Goal: Task Accomplishment & Management: Use online tool/utility

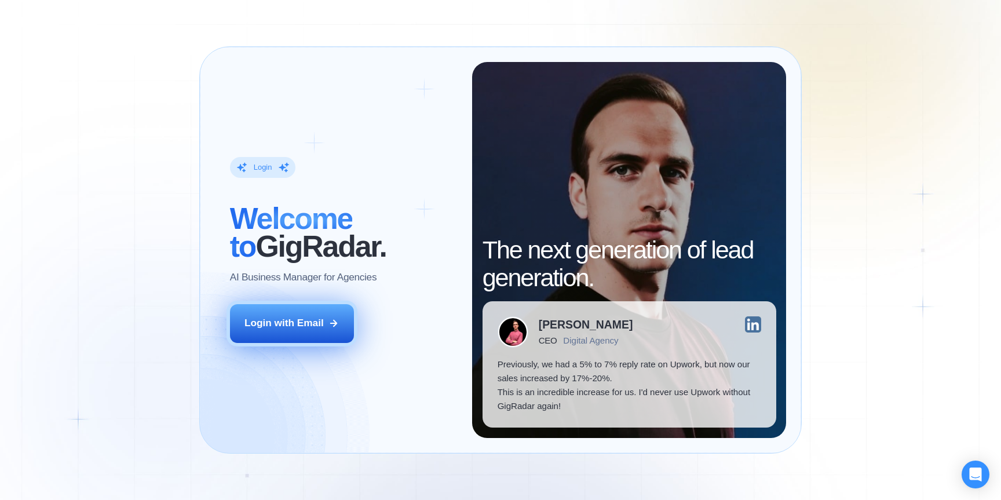
click at [281, 318] on div "Login with Email" at bounding box center [283, 323] width 79 height 14
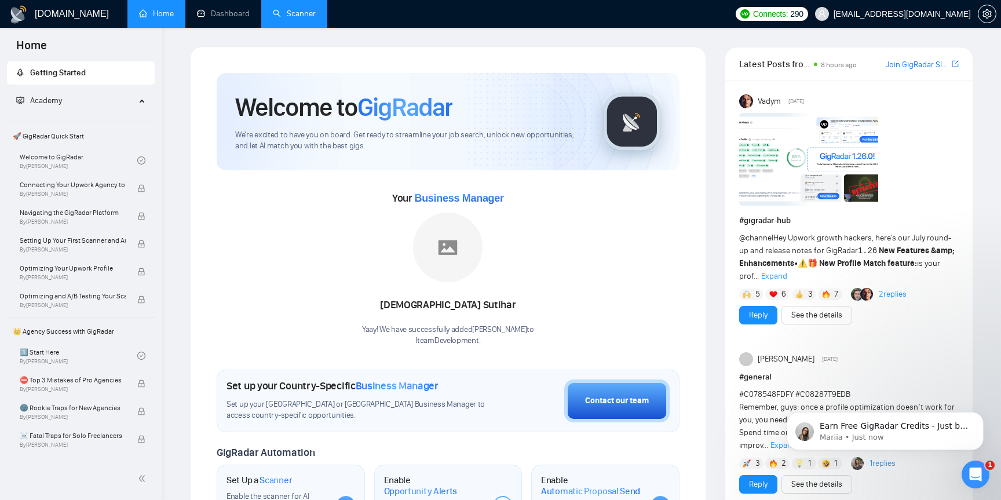
click at [301, 14] on link "Scanner" at bounding box center [294, 14] width 43 height 10
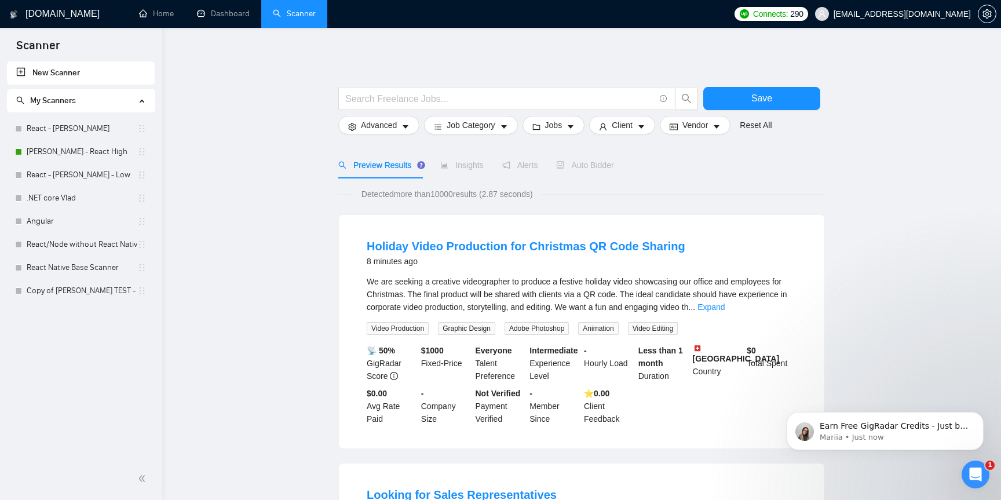
click at [778, 164] on div "Preview Results Insights Alerts Auto Bidder" at bounding box center [581, 165] width 486 height 27
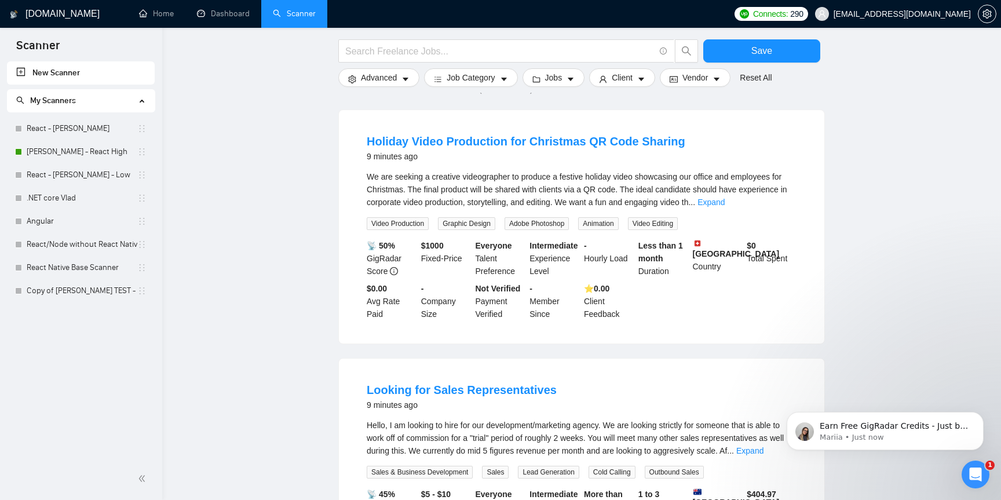
click at [984, 488] on div "1" at bounding box center [975, 474] width 28 height 28
click at [979, 478] on icon "Open Intercom Messenger" at bounding box center [975, 474] width 19 height 19
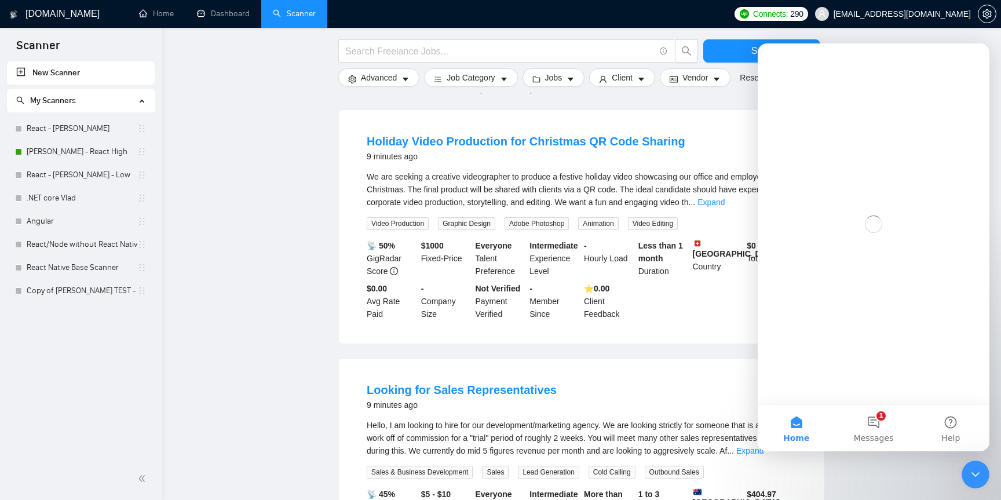
scroll to position [0, 0]
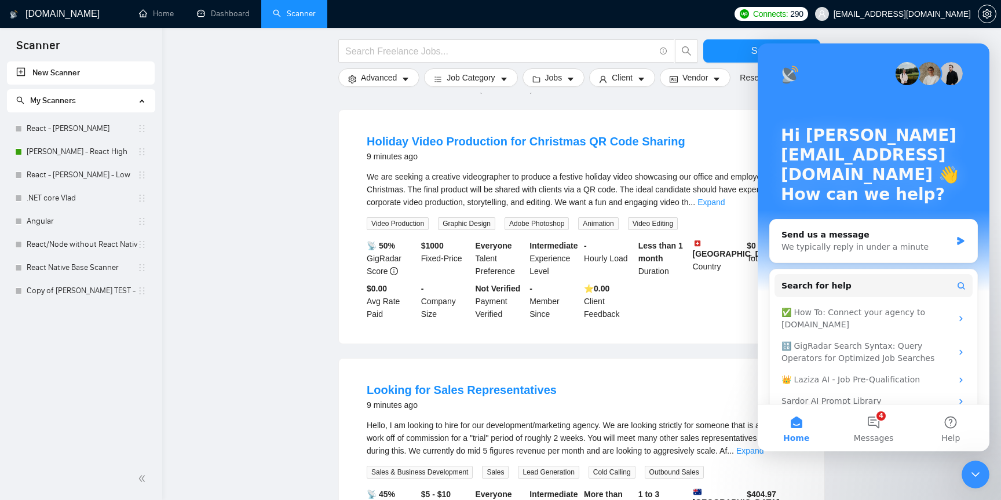
click at [72, 266] on link "React Native Base Scanner" at bounding box center [82, 267] width 111 height 23
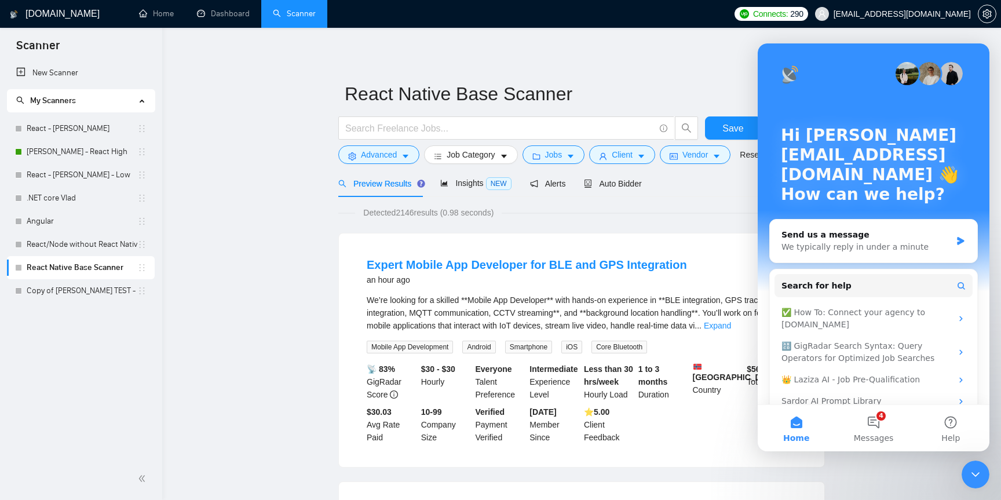
click at [874, 416] on button "4 Messages" at bounding box center [872, 428] width 77 height 46
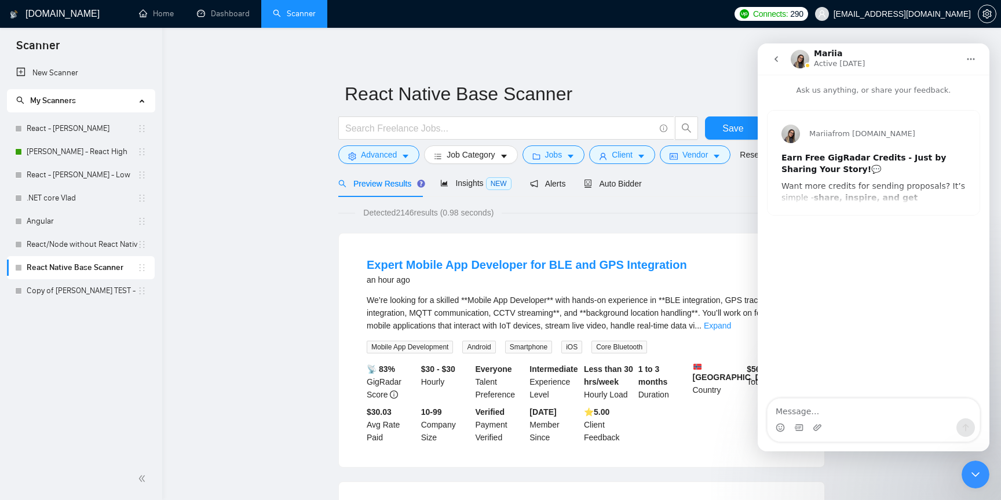
click at [701, 82] on input "React Native Base Scanner" at bounding box center [573, 93] width 456 height 29
click at [777, 54] on icon "go back" at bounding box center [775, 58] width 9 height 9
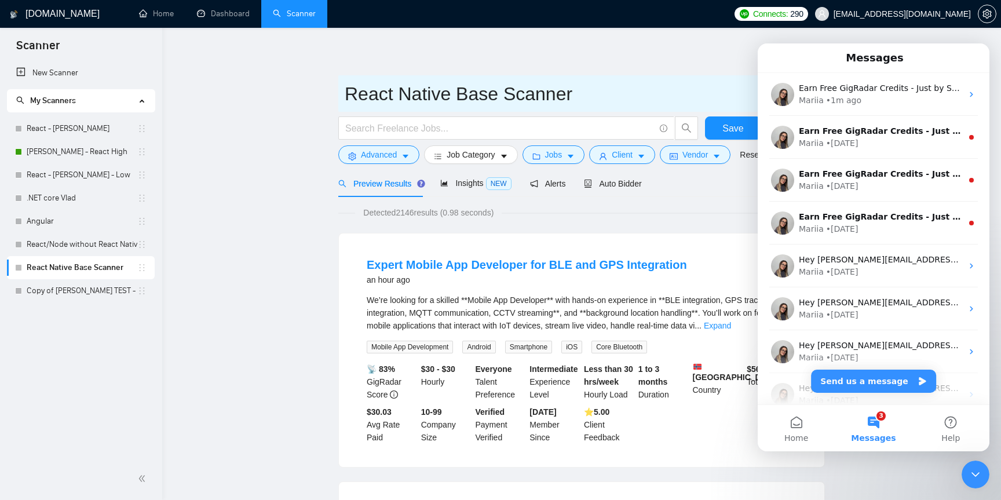
click at [619, 76] on span "React Native Base Scanner" at bounding box center [581, 93] width 486 height 36
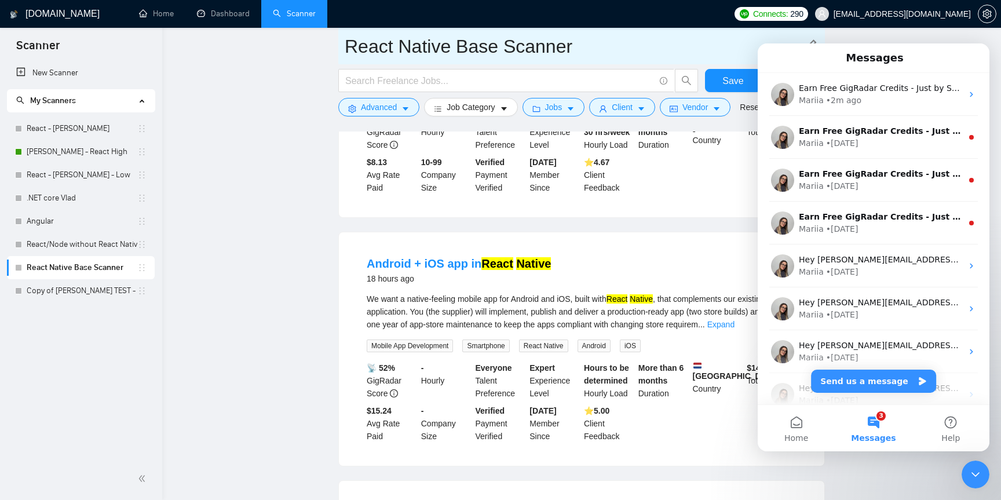
scroll to position [1854, 0]
